Goal: Answer question/provide support

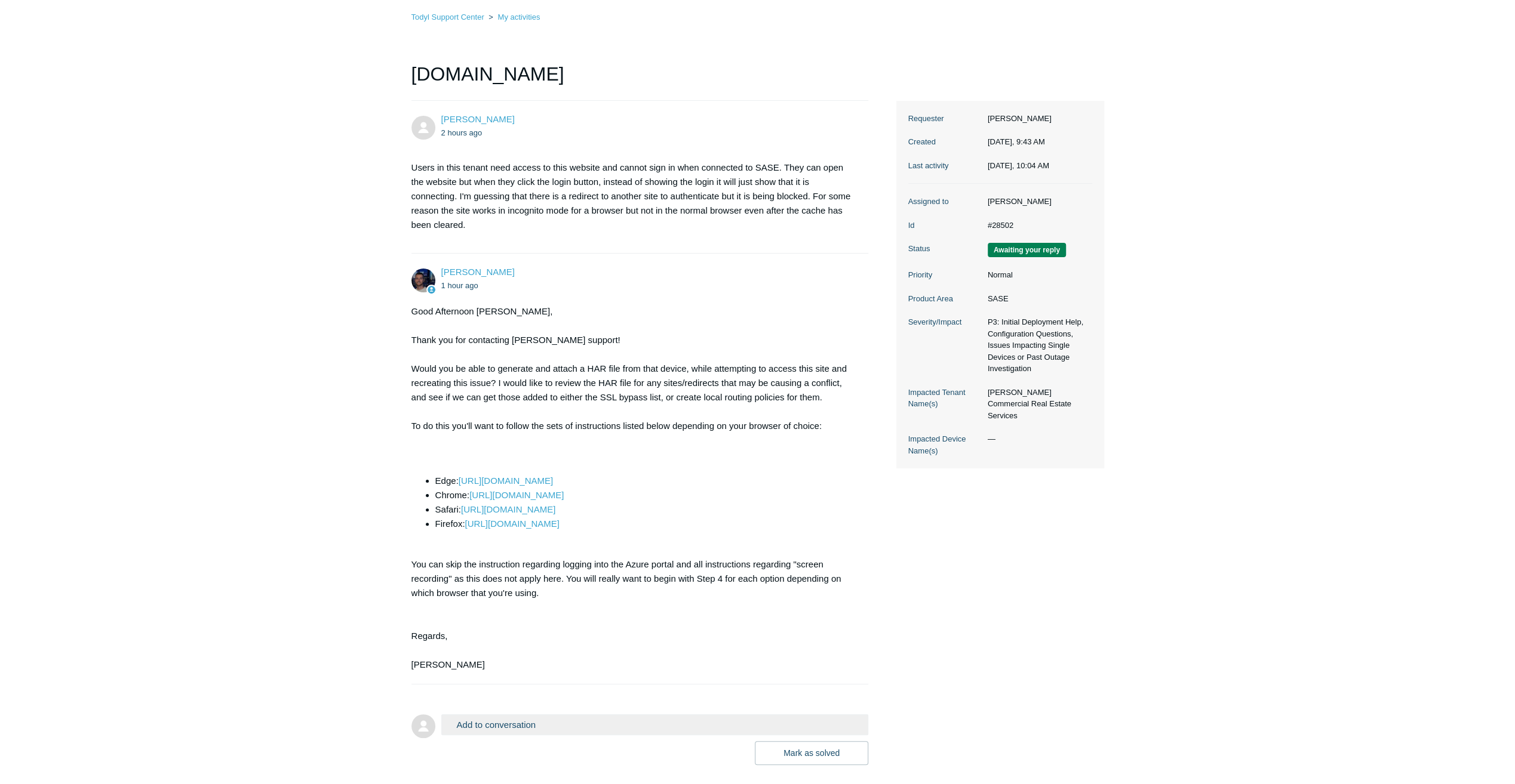
scroll to position [133, 0]
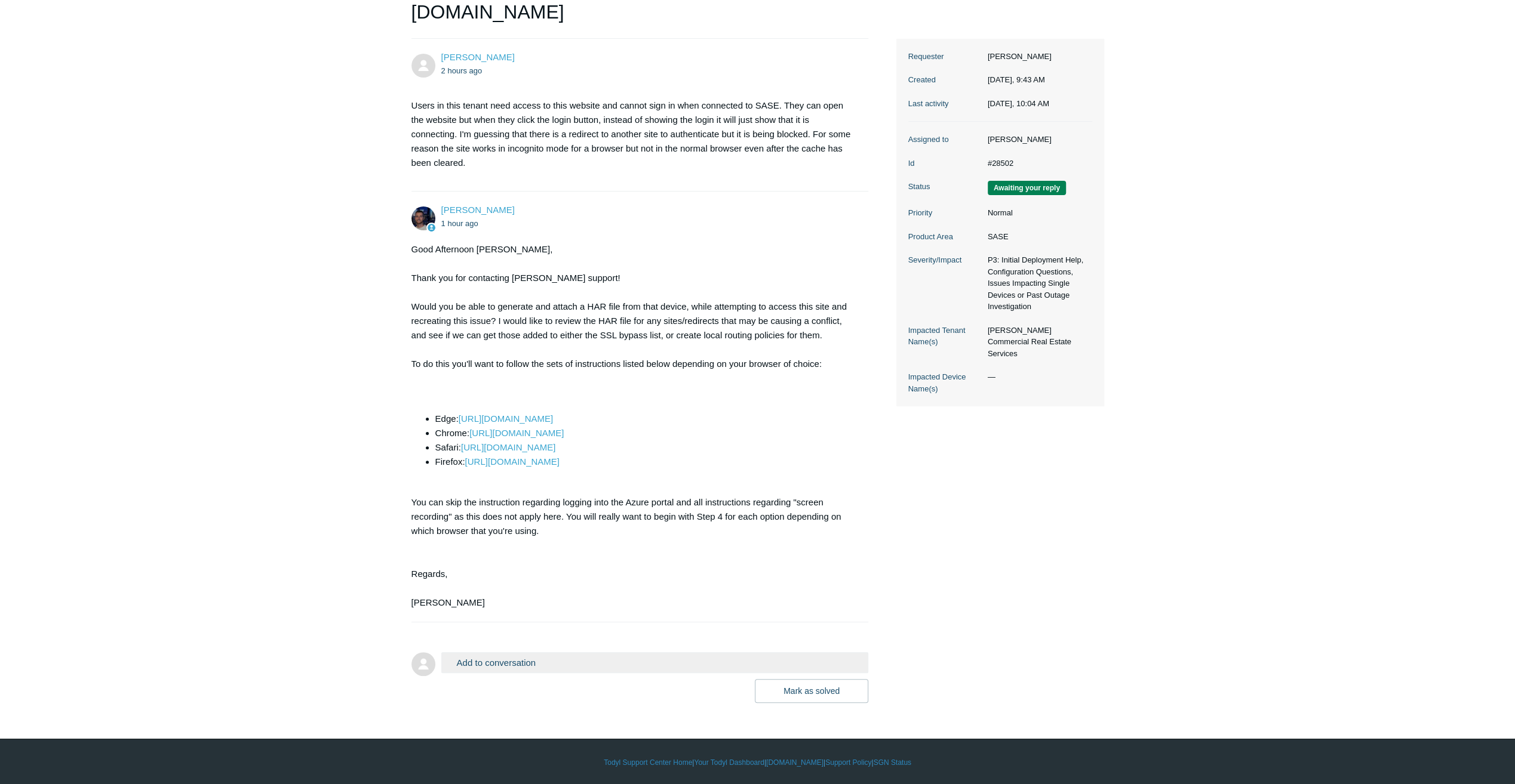
click at [346, 543] on main "Requests Contributions Following Todyl Support Center My activities www.loopnet…" at bounding box center [757, 306] width 1515 height 794
click at [489, 667] on button "Add to conversation" at bounding box center [655, 663] width 428 height 21
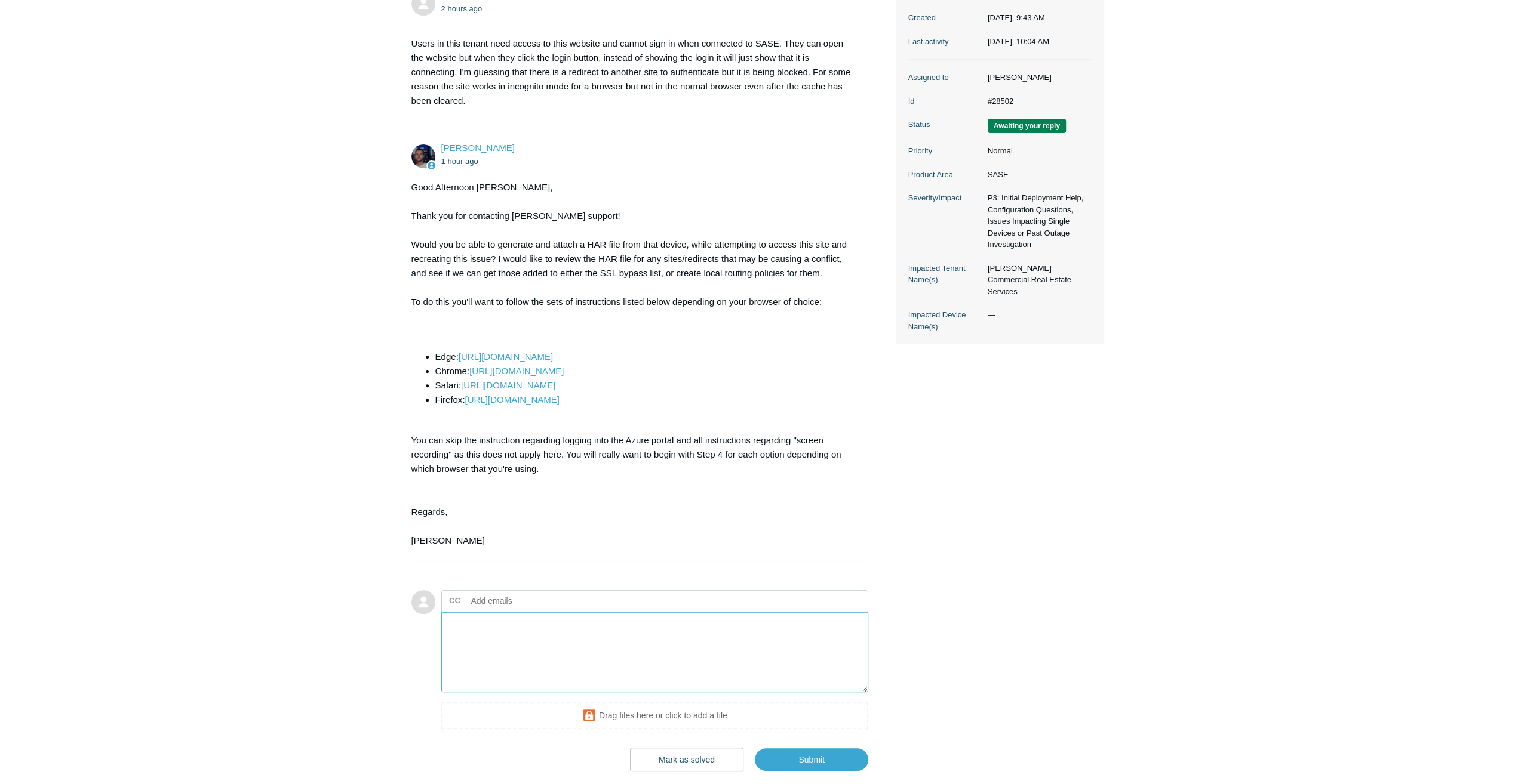
scroll to position [264, 0]
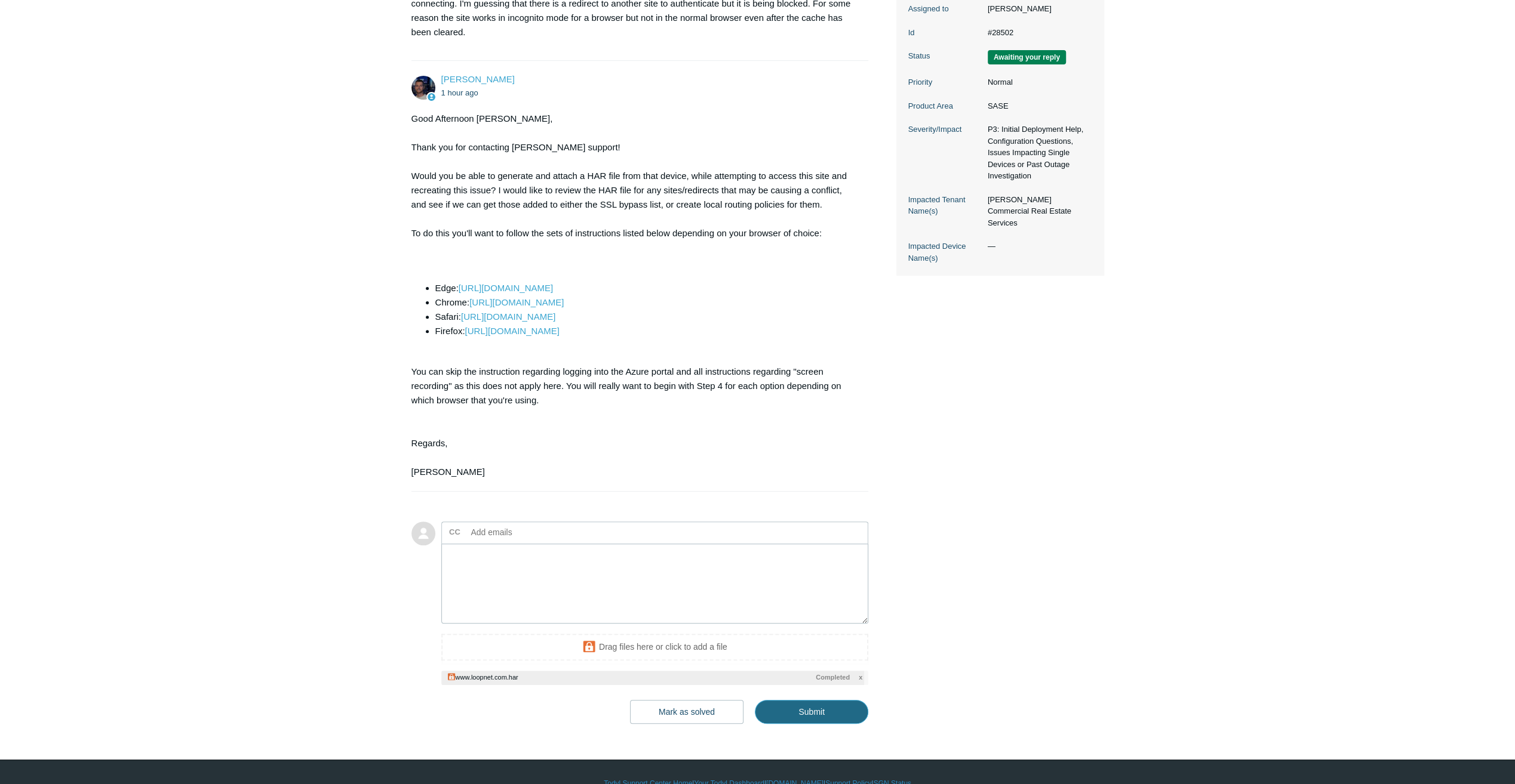
click at [785, 712] on input "Submit" at bounding box center [811, 712] width 113 height 24
type textarea "This ticket includes a secure attachment. Use this link to access the attached …"
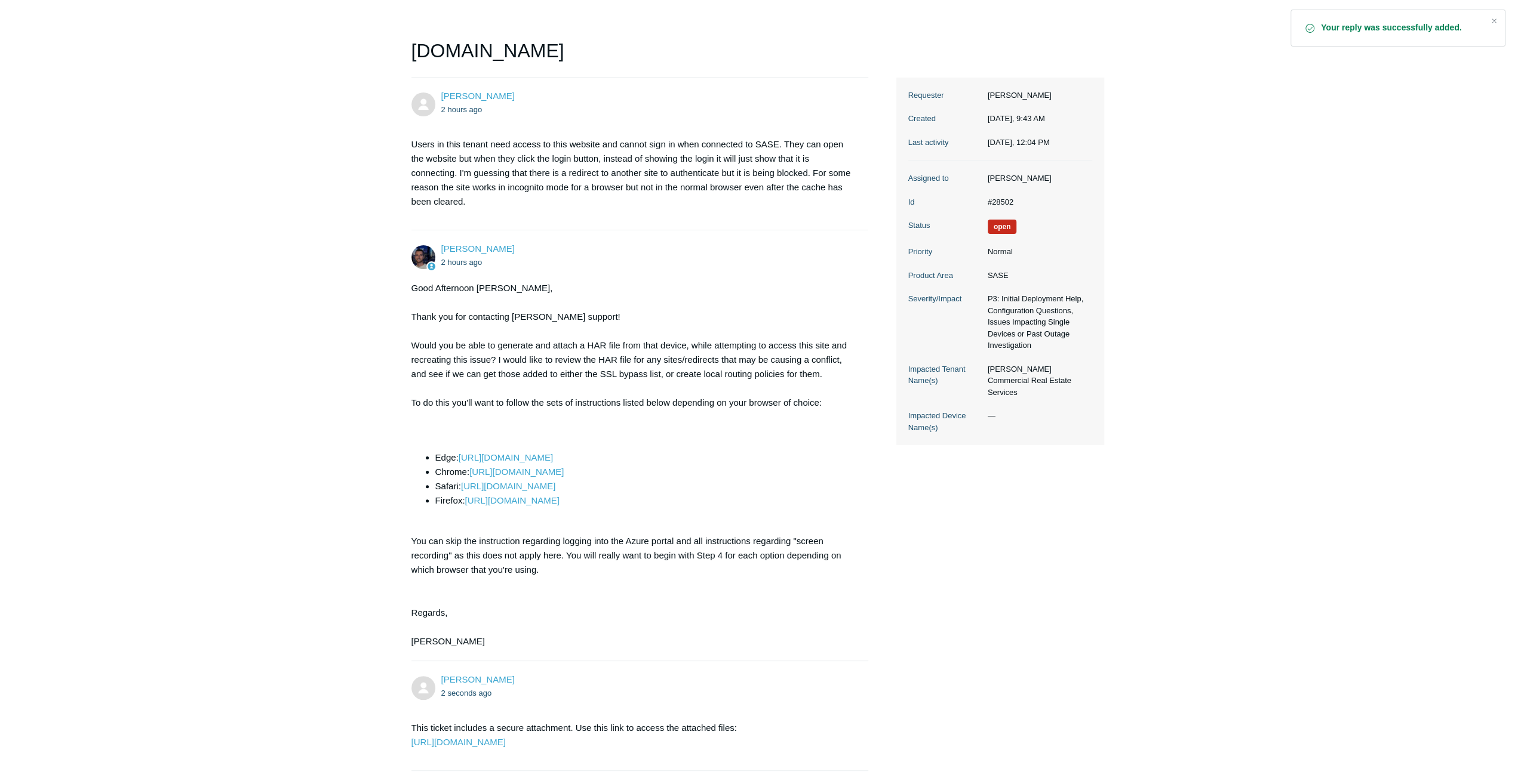
scroll to position [272, 0]
